Goal: Information Seeking & Learning: Learn about a topic

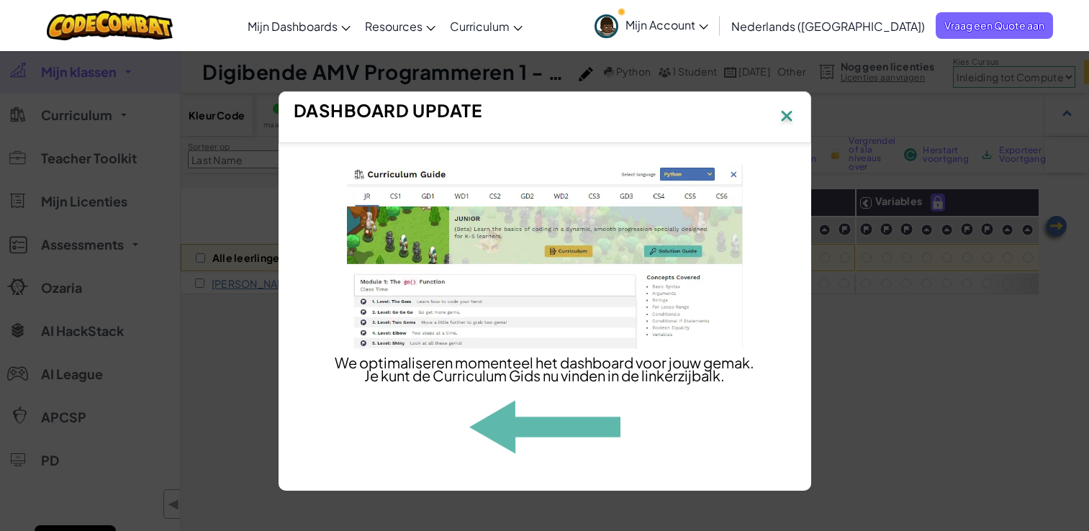
select select "560f1a9f22961295f9427742"
click at [792, 114] on img at bounding box center [786, 118] width 19 height 22
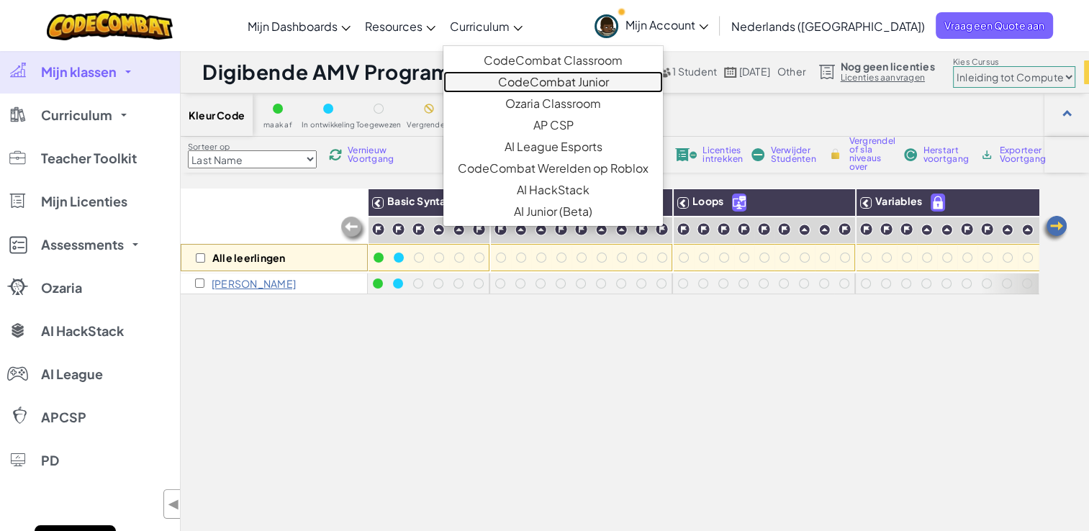
click at [533, 77] on link "CodeCombat Junior" at bounding box center [553, 82] width 220 height 22
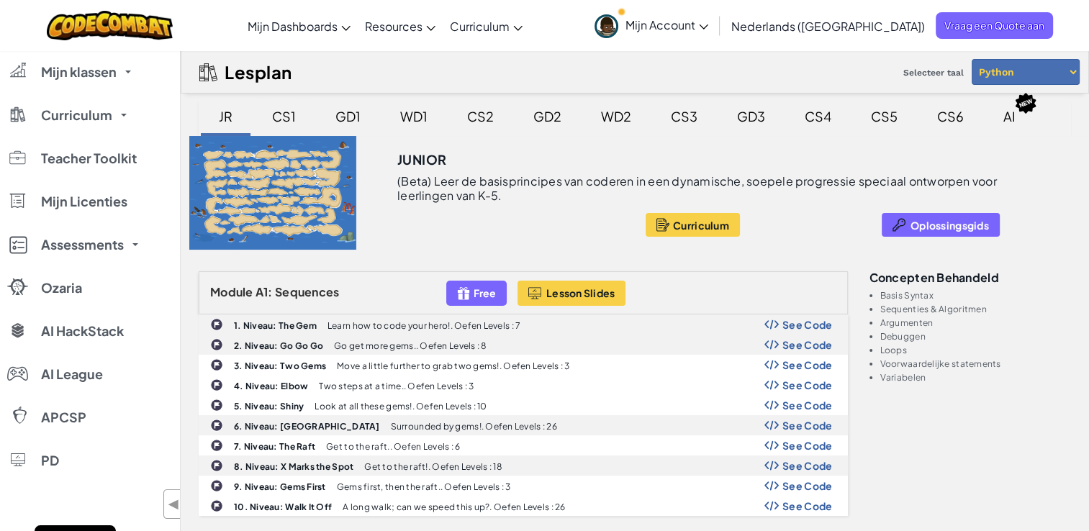
click at [290, 114] on div "CS1" at bounding box center [284, 116] width 53 height 34
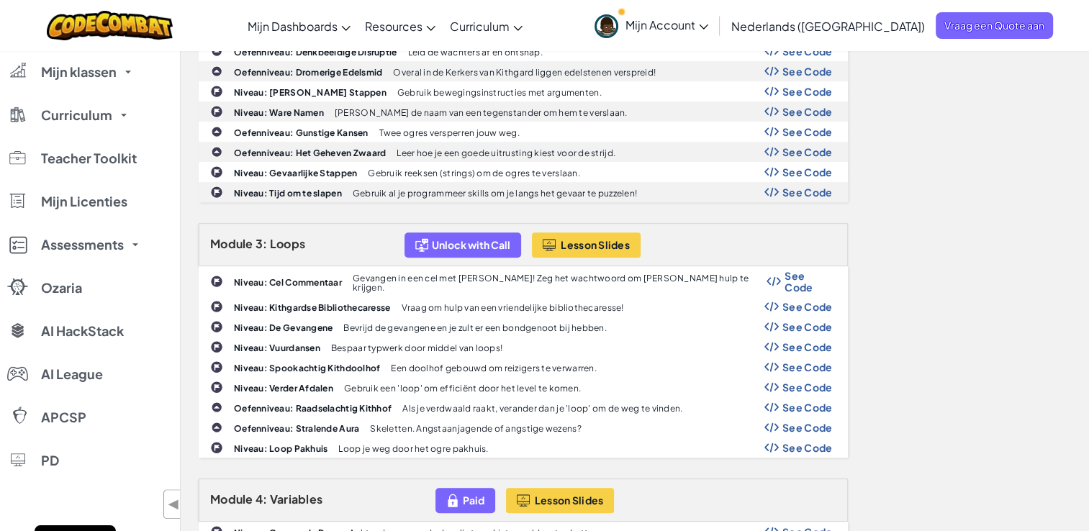
scroll to position [720, 0]
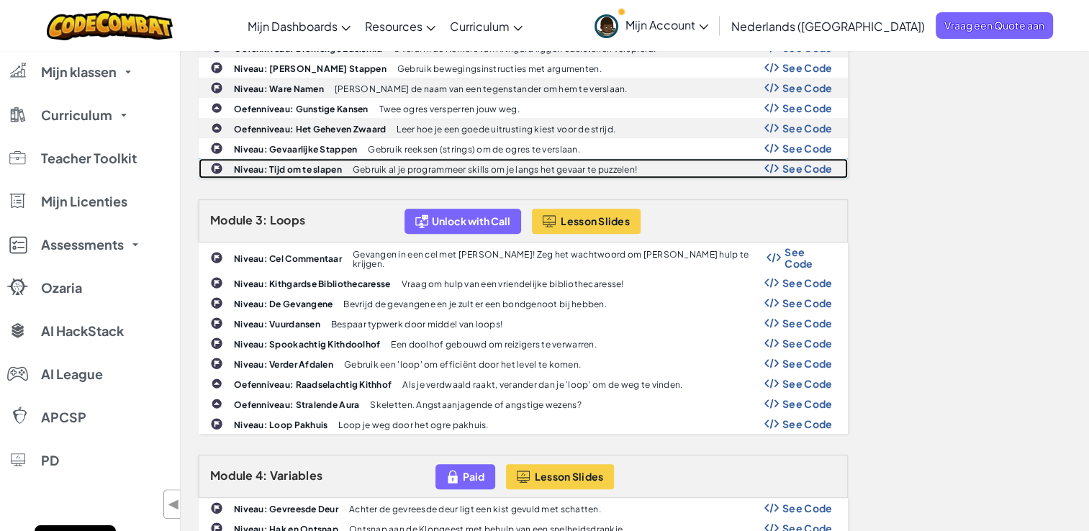
click at [314, 164] on b "Niveau: Tijd om te slapen" at bounding box center [288, 169] width 108 height 11
